Goal: Task Accomplishment & Management: Manage account settings

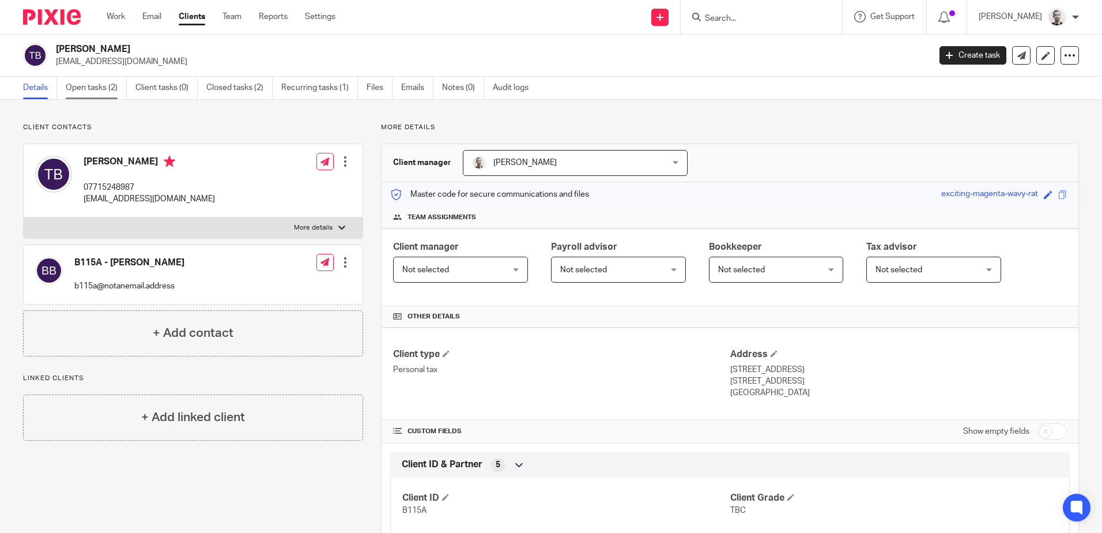
click at [101, 92] on link "Open tasks (2)" at bounding box center [96, 88] width 61 height 22
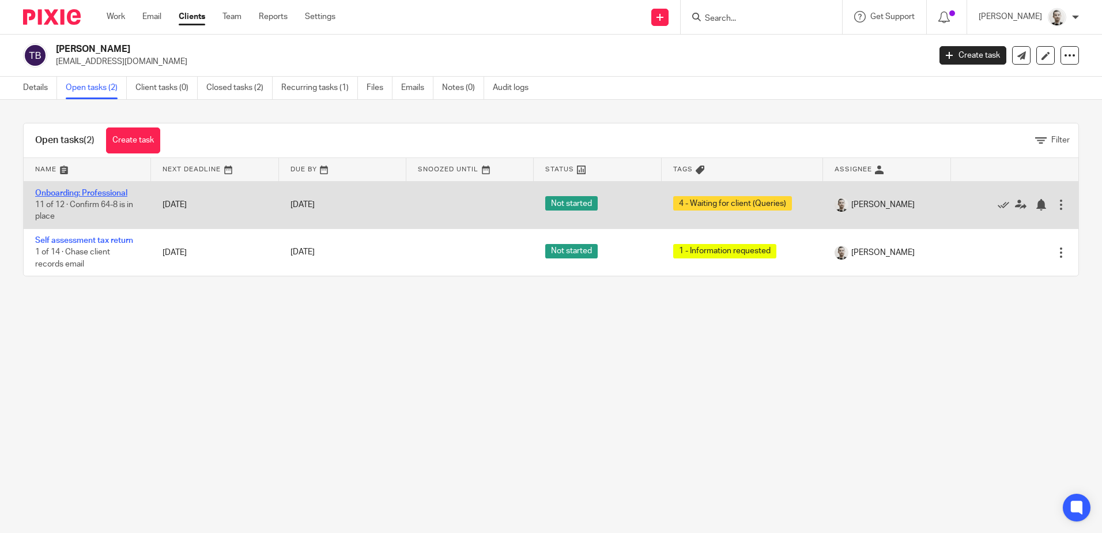
click at [104, 194] on link "Onboarding: Professional" at bounding box center [81, 193] width 92 height 8
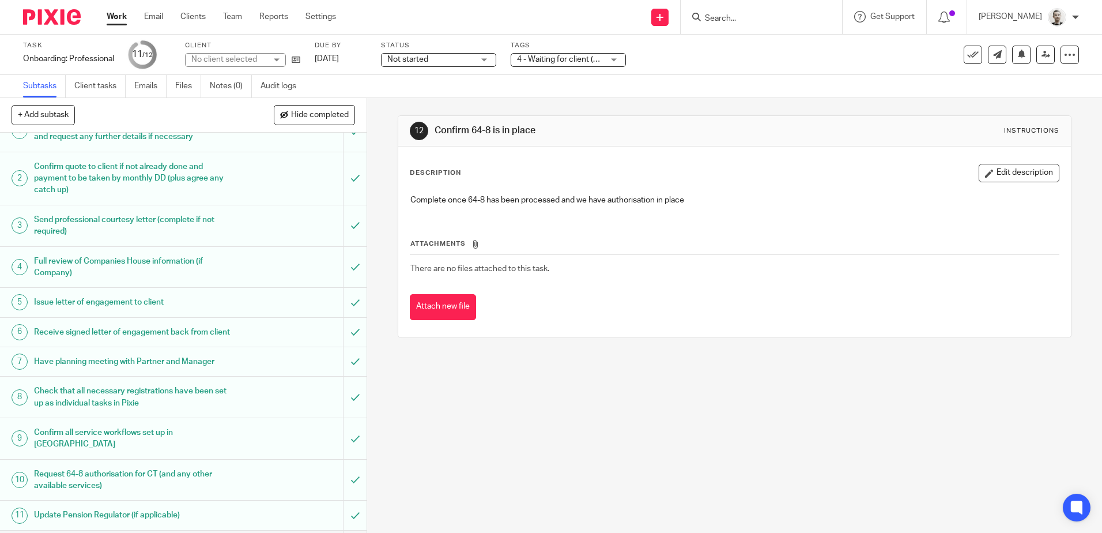
scroll to position [61, 0]
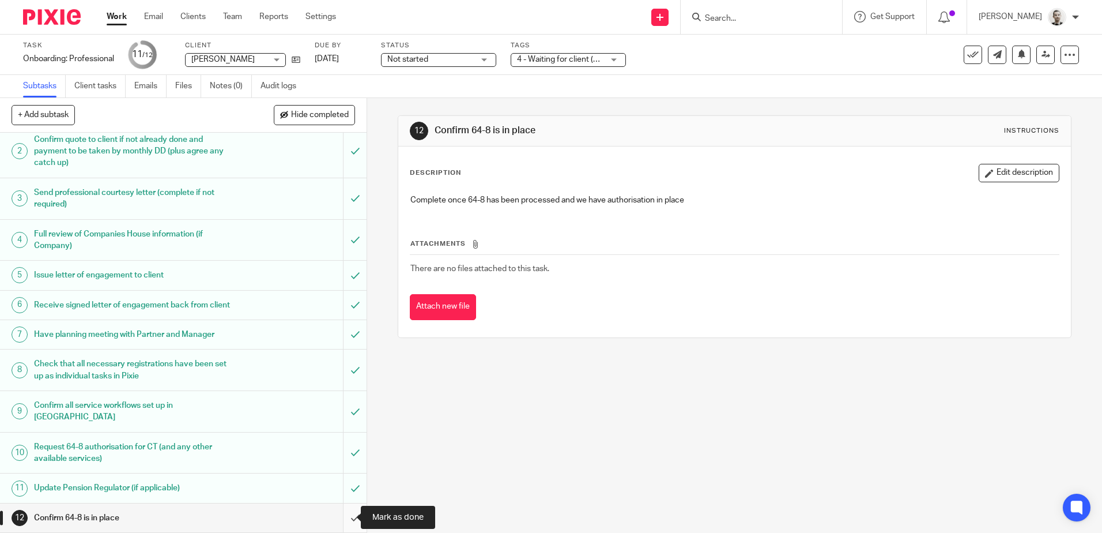
click at [345, 520] on input "submit" at bounding box center [183, 517] width 367 height 29
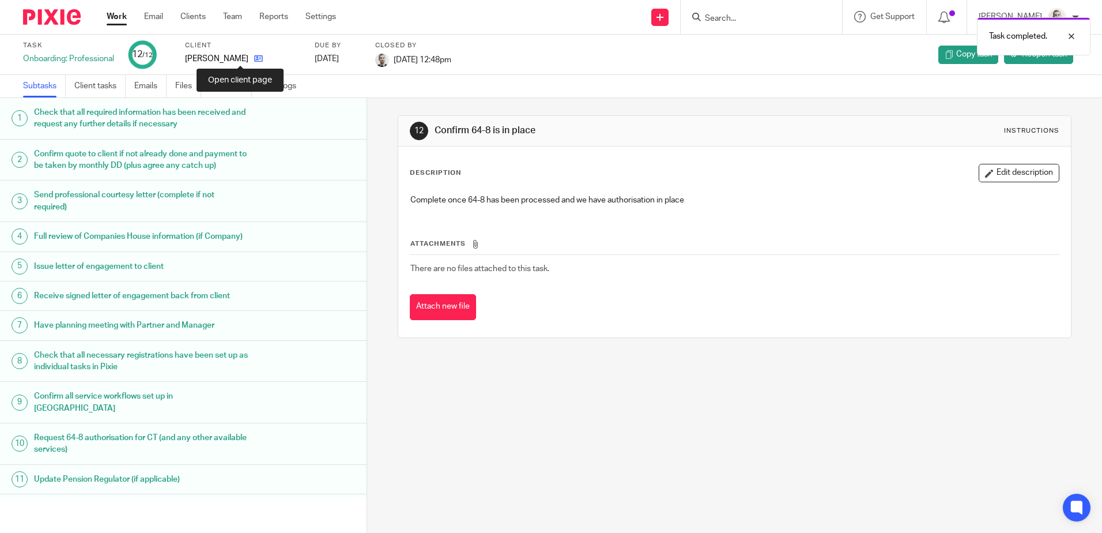
click at [254, 57] on icon at bounding box center [258, 58] width 9 height 9
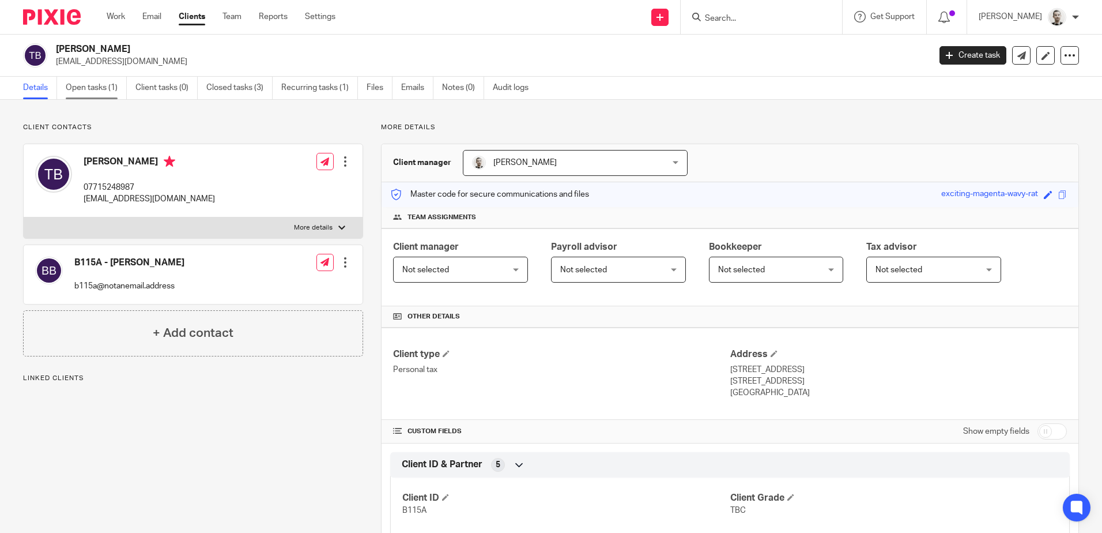
click at [92, 92] on link "Open tasks (1)" at bounding box center [96, 88] width 61 height 22
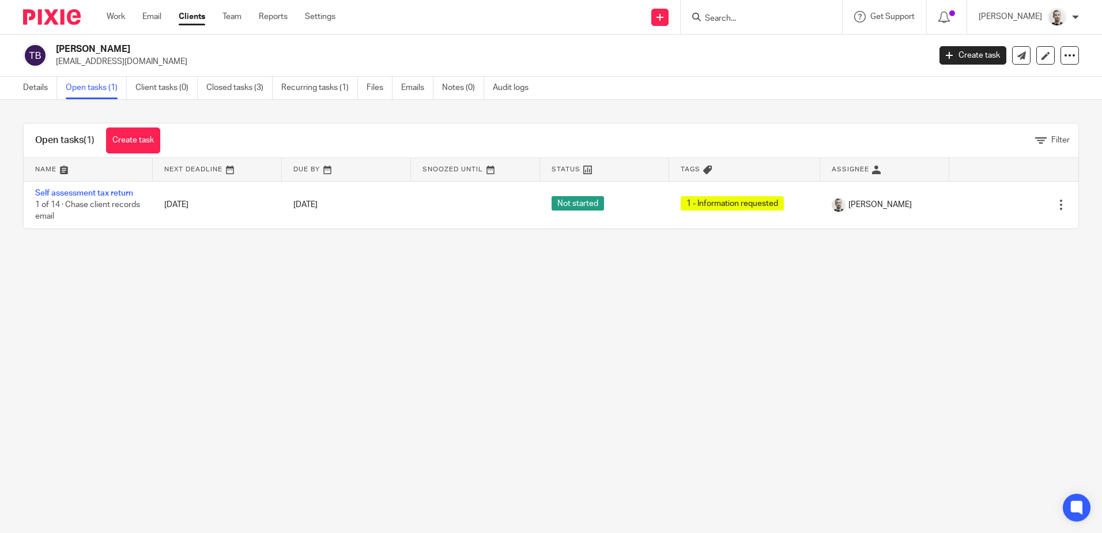
click at [751, 22] on input "Search" at bounding box center [756, 19] width 104 height 10
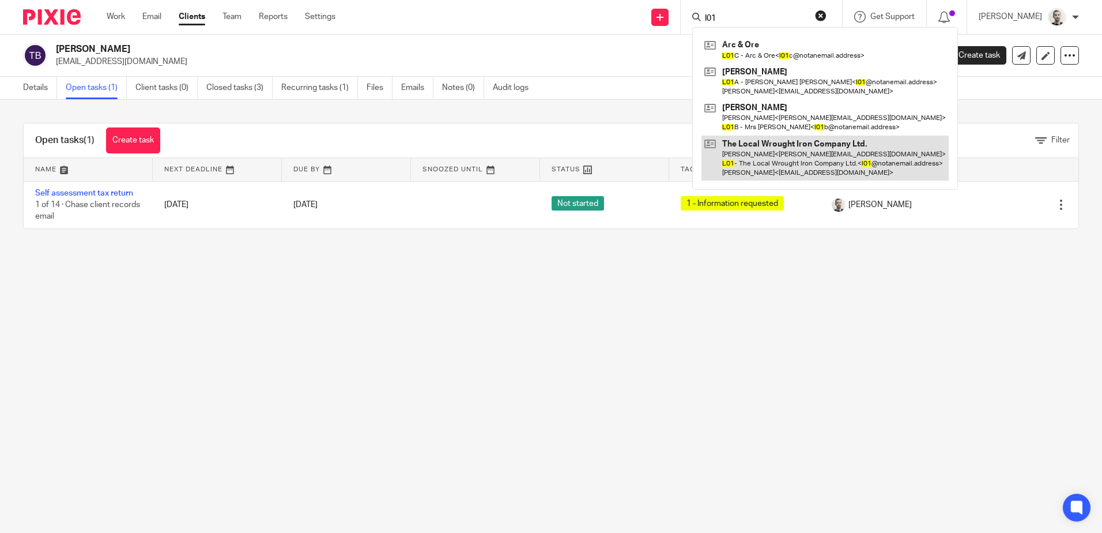
type input "l01"
click at [772, 153] on link at bounding box center [824, 158] width 247 height 46
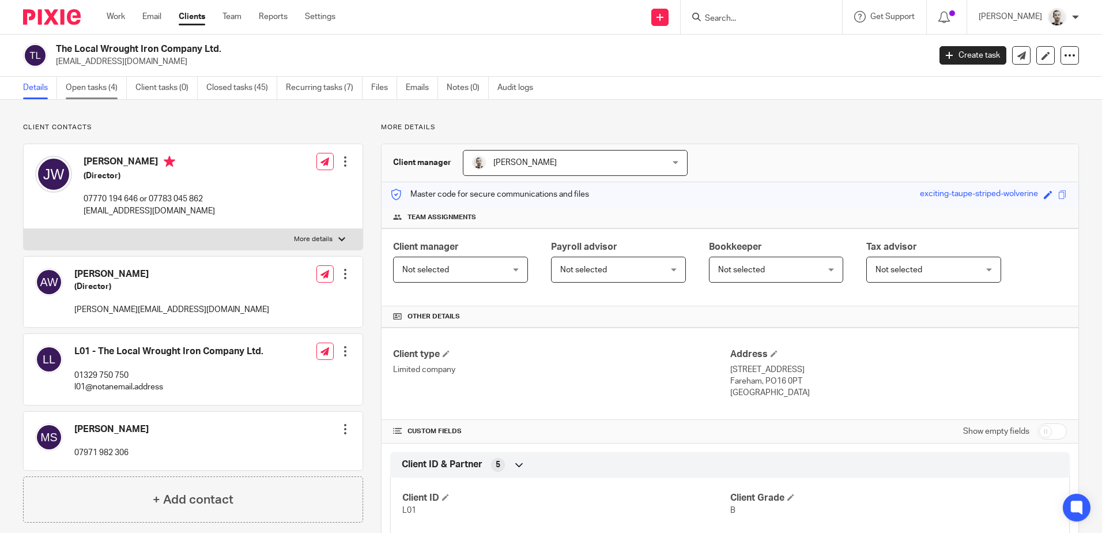
click at [101, 89] on link "Open tasks (4)" at bounding box center [96, 88] width 61 height 22
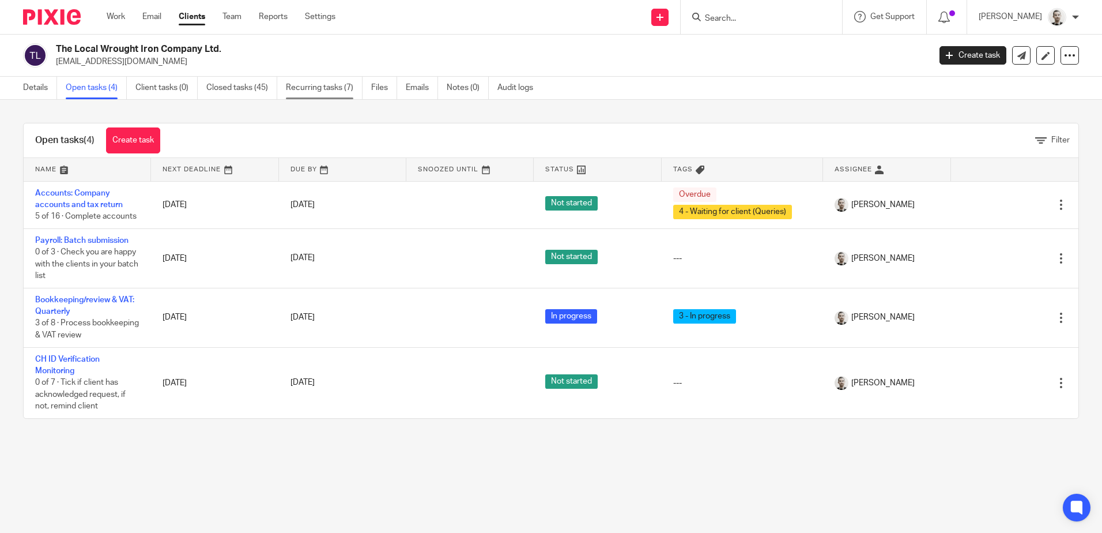
click at [311, 84] on link "Recurring tasks (7)" at bounding box center [324, 88] width 77 height 22
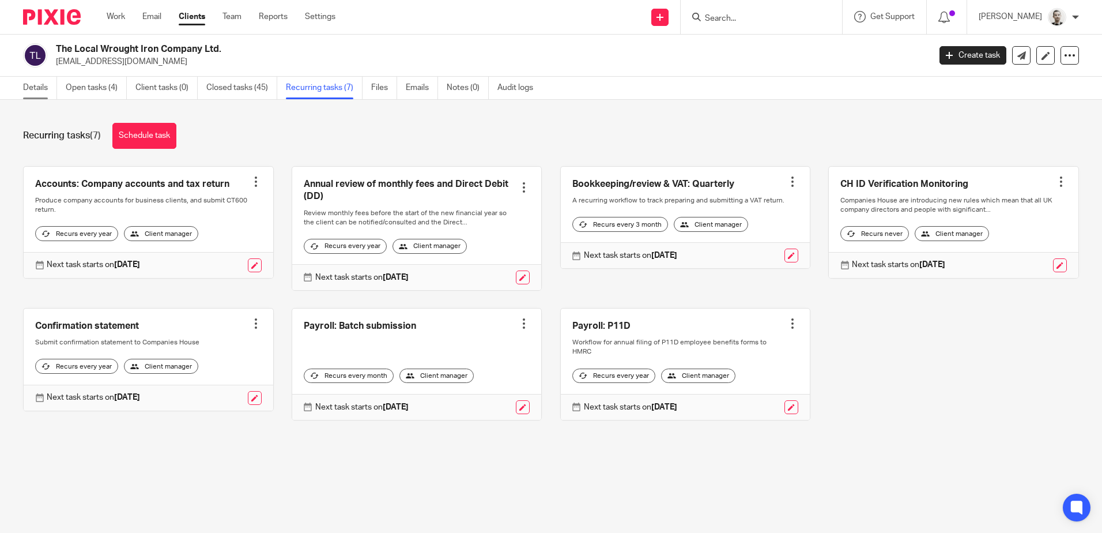
click at [44, 85] on link "Details" at bounding box center [40, 88] width 34 height 22
